Goal: Task Accomplishment & Management: Complete application form

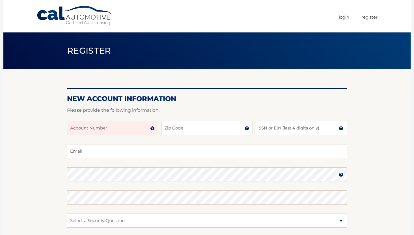
click at [139, 131] on input "Account Number" at bounding box center [112, 128] width 91 height 14
type input "44455916536"
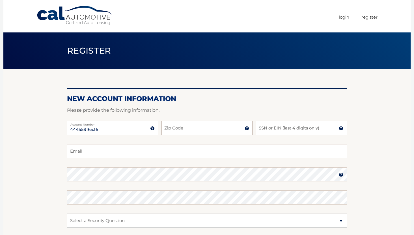
click at [184, 127] on input "Zip Code" at bounding box center [206, 128] width 91 height 14
type input "10463"
click at [264, 129] on input "SSN or EIN (last 4 digits only)" at bounding box center [300, 128] width 91 height 14
type input "6256"
click at [110, 155] on input "Email" at bounding box center [207, 151] width 280 height 14
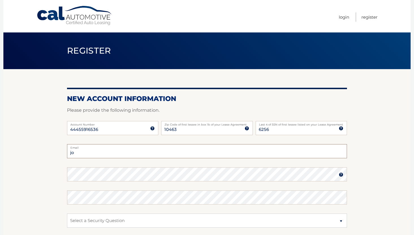
type input "j"
type input "joel.tejada76@outlook.com"
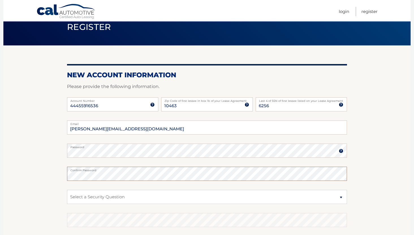
scroll to position [25, 0]
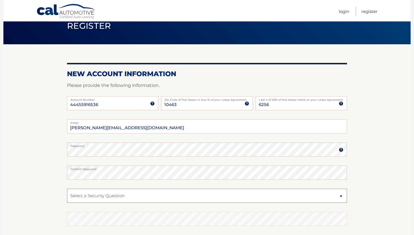
click at [340, 196] on select "Select a Security Question What was the name of your elementary school? What is…" at bounding box center [207, 196] width 280 height 14
select select "2"
click at [67, 189] on select "Select a Security Question What was the name of your elementary school? What is…" at bounding box center [207, 196] width 280 height 14
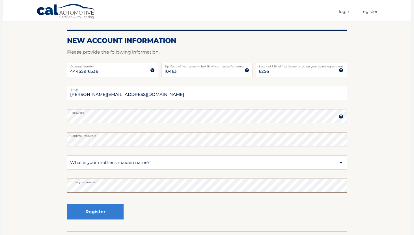
scroll to position [64, 0]
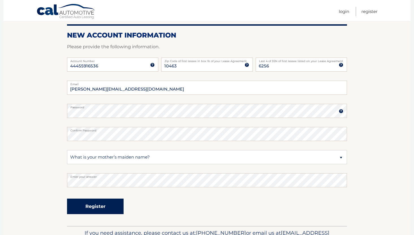
click at [107, 207] on button "Register" at bounding box center [95, 207] width 57 height 16
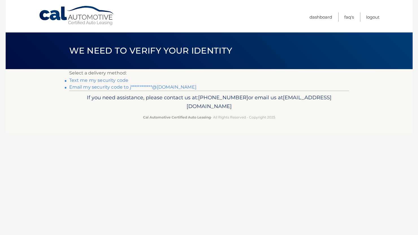
click at [53, 11] on link "Cal Automotive" at bounding box center [77, 16] width 76 height 20
click at [117, 81] on link "Text me my security code" at bounding box center [98, 80] width 59 height 5
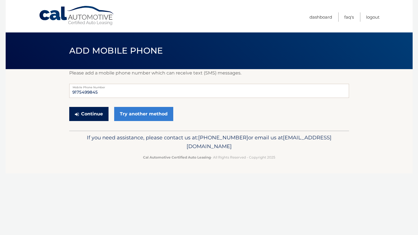
click at [92, 113] on button "Continue" at bounding box center [88, 114] width 39 height 14
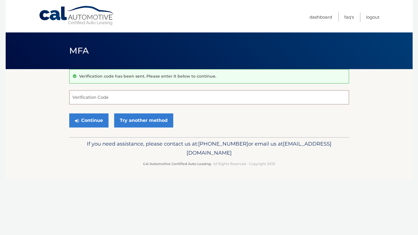
click at [109, 98] on input "Verification Code" at bounding box center [209, 97] width 280 height 14
type input "418623"
click at [90, 120] on button "Continue" at bounding box center [88, 121] width 39 height 14
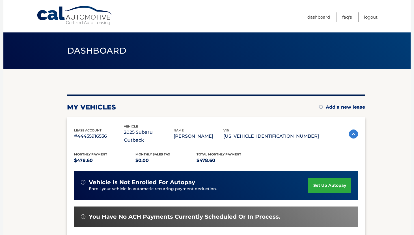
click at [317, 179] on link "set up autopay" at bounding box center [329, 185] width 43 height 15
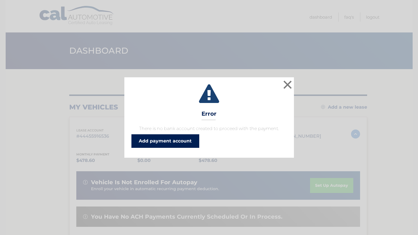
click at [174, 144] on link "Add payment account" at bounding box center [165, 141] width 68 height 14
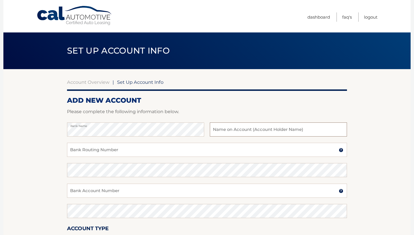
click at [249, 132] on input "text" at bounding box center [278, 130] width 137 height 14
type input "joel tejada"
click at [142, 153] on input "Bank Routing Number" at bounding box center [207, 150] width 280 height 14
type input "021000021"
click at [108, 189] on input "Bank Account Number" at bounding box center [207, 191] width 280 height 14
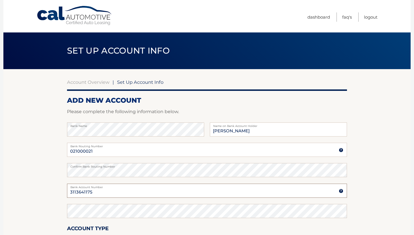
type input "3113641175"
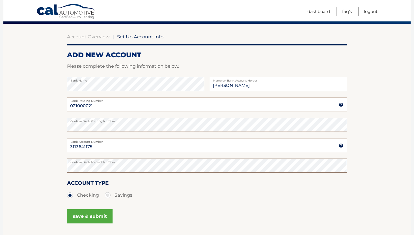
scroll to position [46, 0]
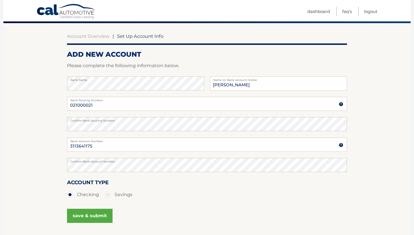
click at [82, 216] on button "save & submit" at bounding box center [89, 216] width 45 height 14
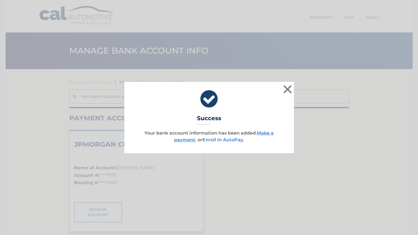
click at [227, 142] on link "Enroll In AutoPay" at bounding box center [222, 139] width 40 height 5
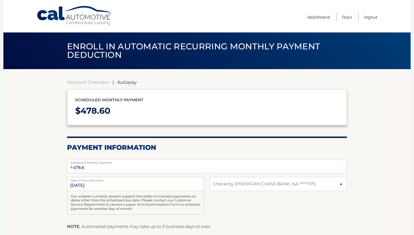
select select "ZTNkYWI0YjYtM2EwNS00M2M0LWFmMWYtMmYwNmRiMjg1NzA0"
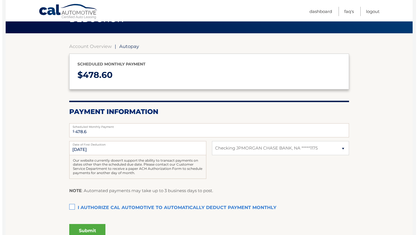
scroll to position [36, 0]
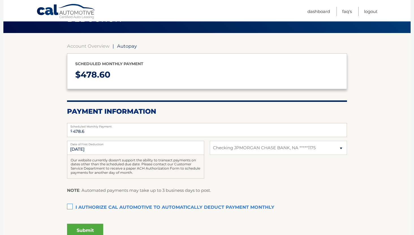
click at [72, 206] on label "I authorize cal automotive to automatically deduct payment monthly This checkbo…" at bounding box center [207, 207] width 280 height 11
click at [0, 0] on input "I authorize cal automotive to automatically deduct payment monthly This checkbo…" at bounding box center [0, 0] width 0 height 0
click at [89, 227] on button "Submit" at bounding box center [85, 231] width 36 height 14
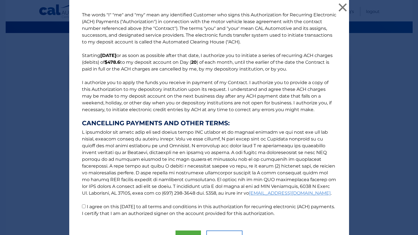
click at [82, 207] on input "I agree on this 10/14/2025 to all terms and conditions in this authorization fo…" at bounding box center [84, 207] width 4 height 4
checkbox input "true"
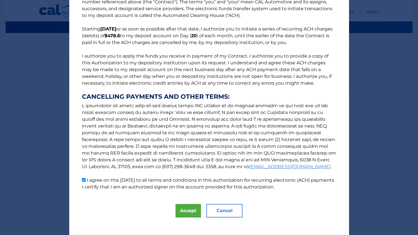
scroll to position [31, 0]
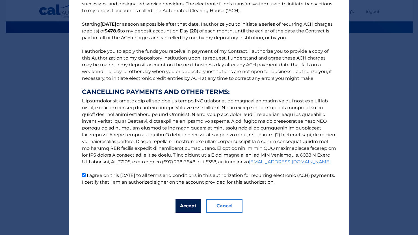
click at [187, 204] on button "Accept" at bounding box center [187, 206] width 25 height 14
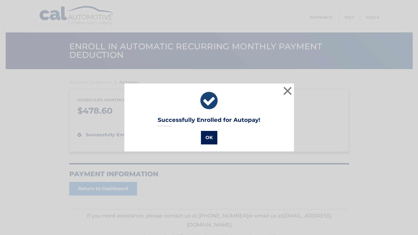
click at [205, 139] on button "OK" at bounding box center [209, 138] width 16 height 14
